Goal: Information Seeking & Learning: Learn about a topic

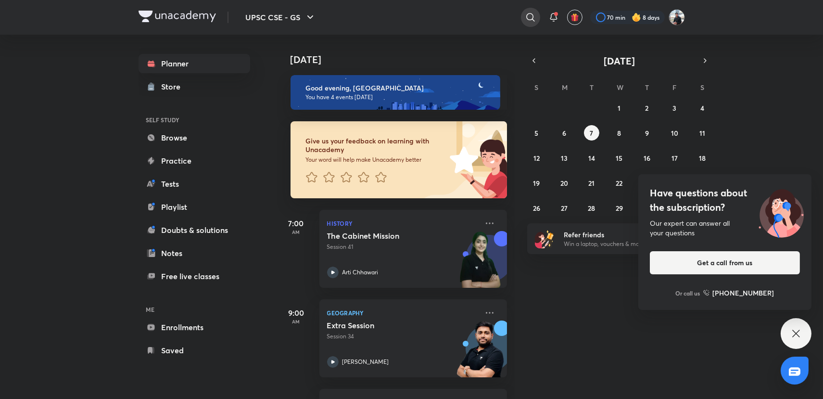
click at [528, 20] on icon at bounding box center [531, 18] width 12 height 12
type input "[PERSON_NAME] [PERSON_NAME]"
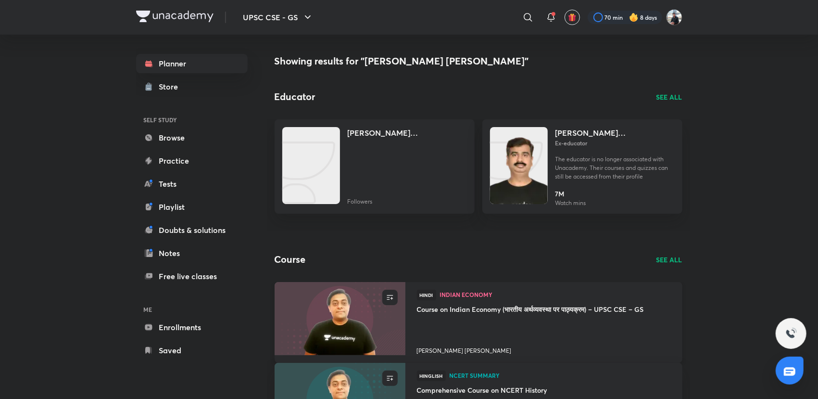
scroll to position [107, 0]
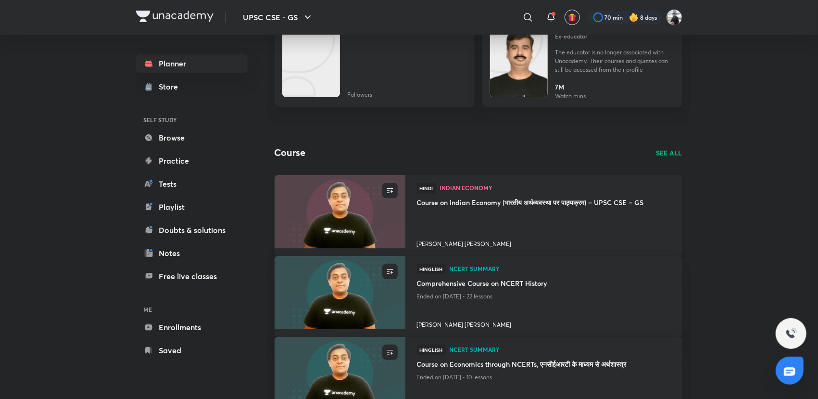
click at [433, 243] on h4 "[PERSON_NAME] [PERSON_NAME]" at bounding box center [544, 242] width 254 height 13
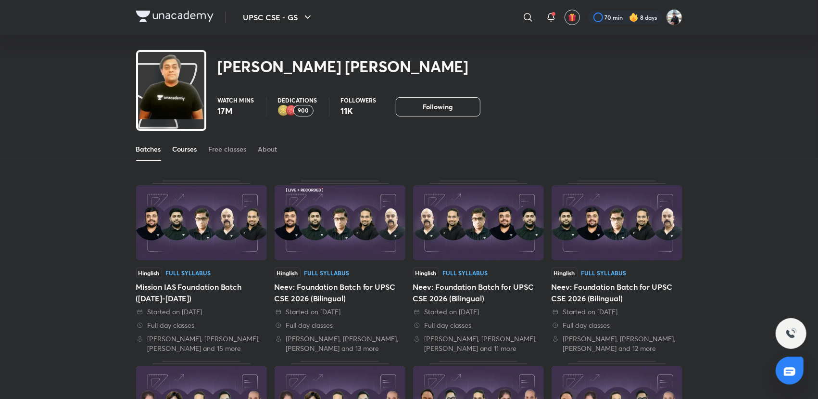
click at [190, 151] on div "Courses" at bounding box center [185, 149] width 25 height 10
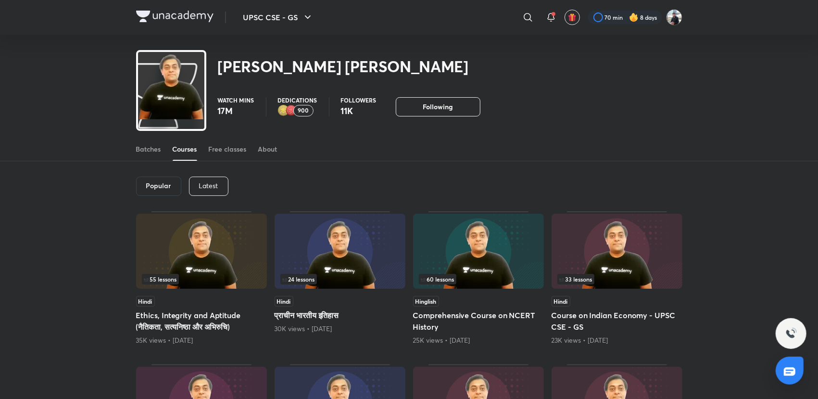
click at [207, 250] on img at bounding box center [201, 251] width 131 height 75
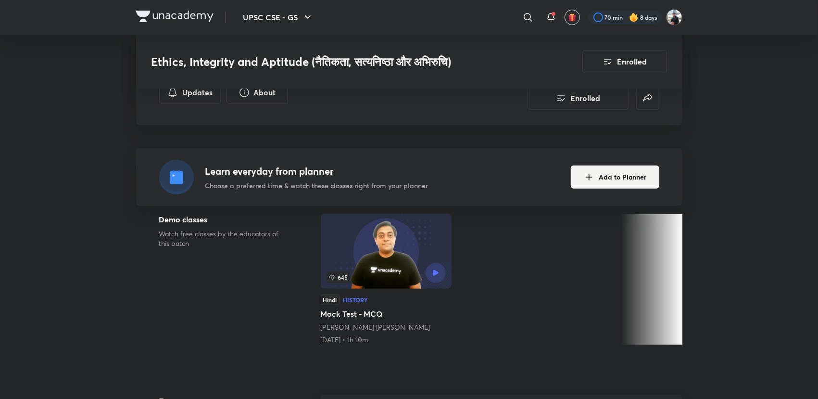
scroll to position [267, 0]
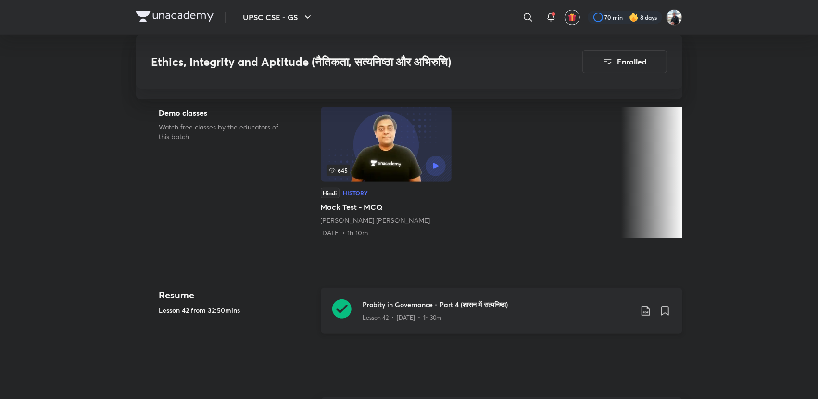
click at [340, 309] on icon at bounding box center [341, 308] width 19 height 19
